Goal: Information Seeking & Learning: Learn about a topic

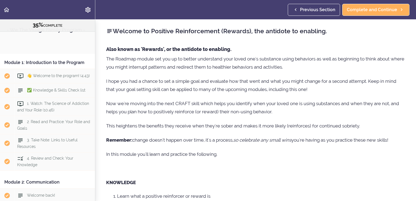
scroll to position [413, 0]
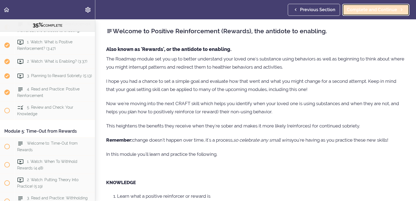
click at [381, 10] on span "Complete and Continue" at bounding box center [372, 10] width 50 height 7
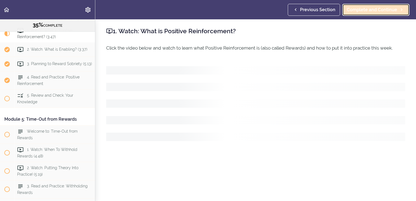
scroll to position [430, 0]
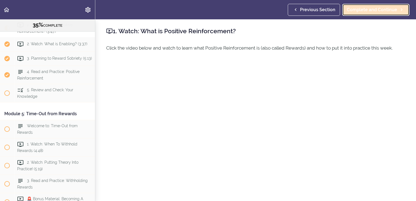
click at [379, 11] on span "Complete and Continue" at bounding box center [372, 10] width 50 height 7
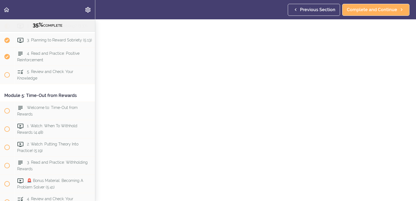
scroll to position [57, 0]
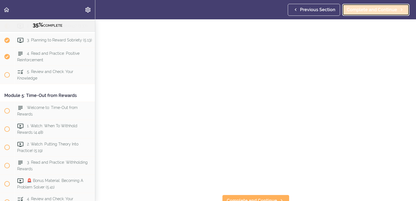
click at [365, 8] on span "Complete and Continue" at bounding box center [372, 10] width 50 height 7
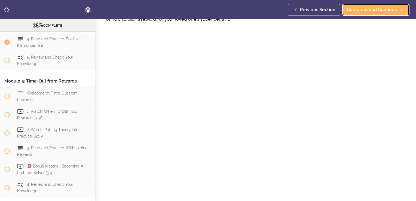
scroll to position [38, 0]
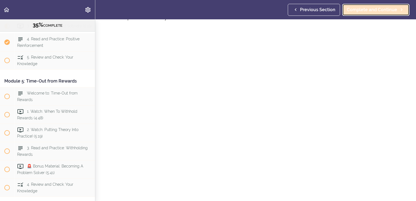
click at [382, 8] on span "Complete and Continue" at bounding box center [372, 10] width 50 height 7
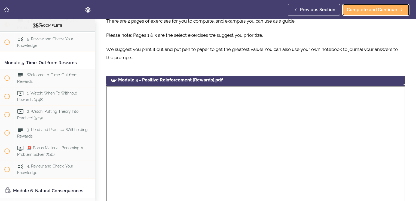
scroll to position [238, 0]
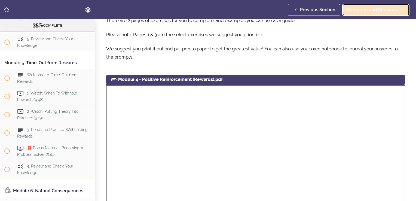
click at [362, 7] on span "Complete and Continue" at bounding box center [372, 10] width 50 height 7
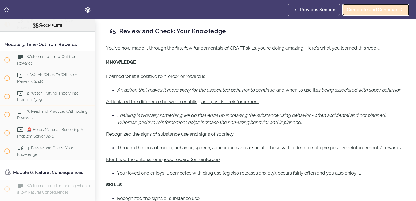
click at [369, 8] on span "Complete and Continue" at bounding box center [372, 10] width 50 height 7
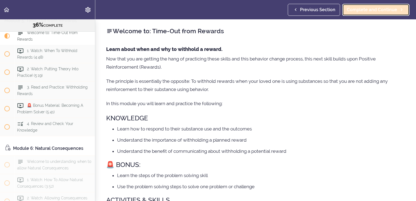
scroll to position [536, 0]
